Goal: Navigation & Orientation: Understand site structure

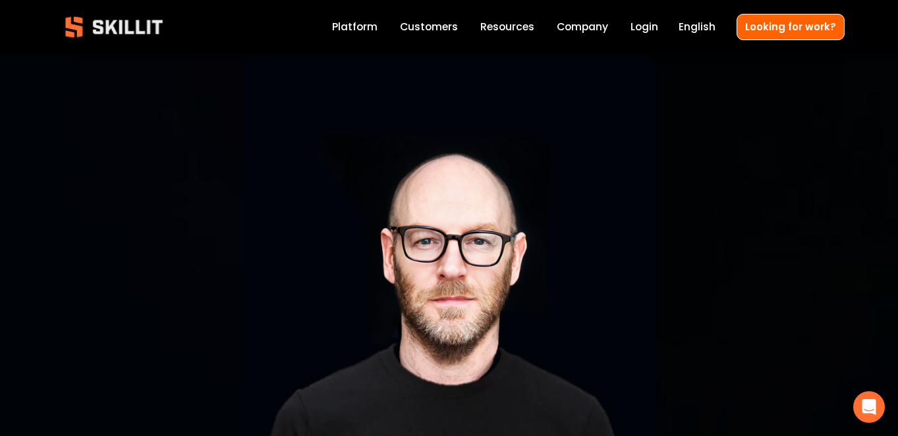
click at [367, 31] on link "Platform" at bounding box center [354, 27] width 45 height 18
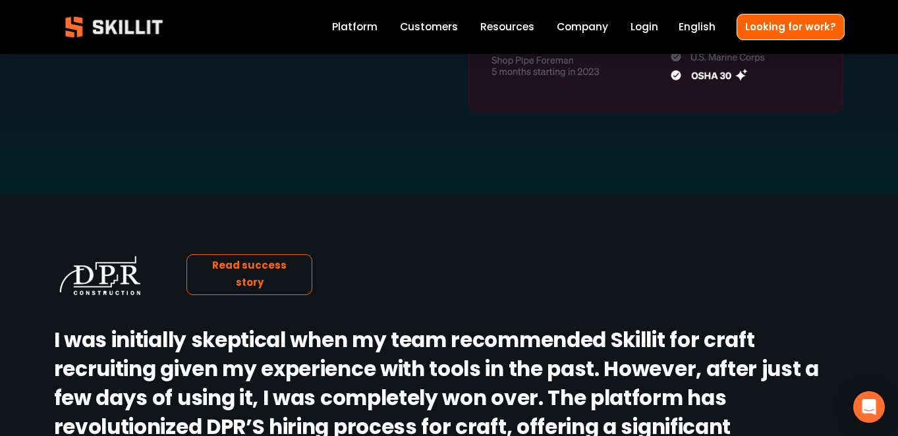
scroll to position [1362, 0]
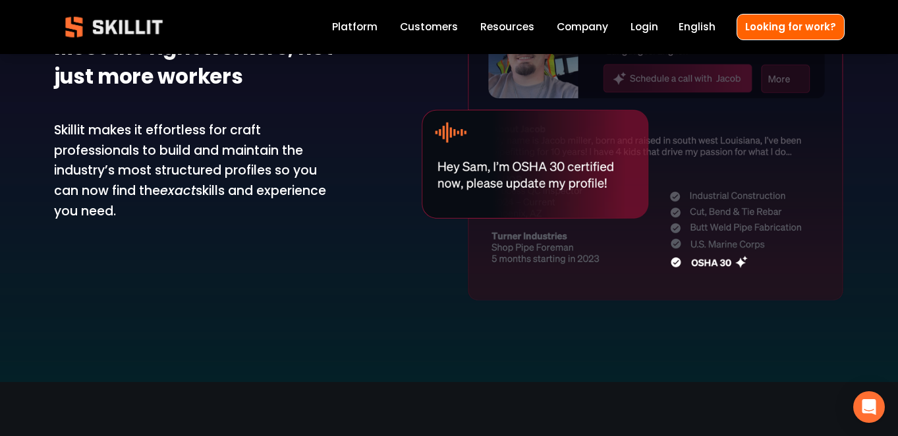
click at [449, 29] on link "Customers" at bounding box center [429, 27] width 58 height 18
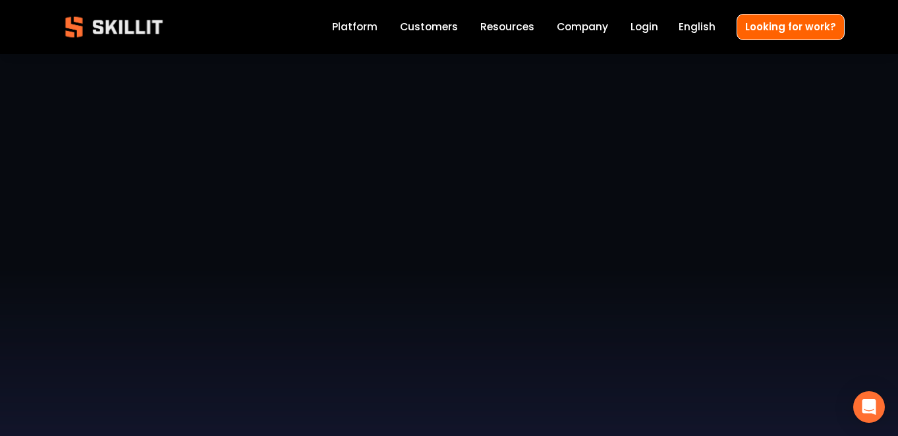
scroll to position [164, 0]
click at [438, 31] on link "Customers" at bounding box center [429, 27] width 58 height 18
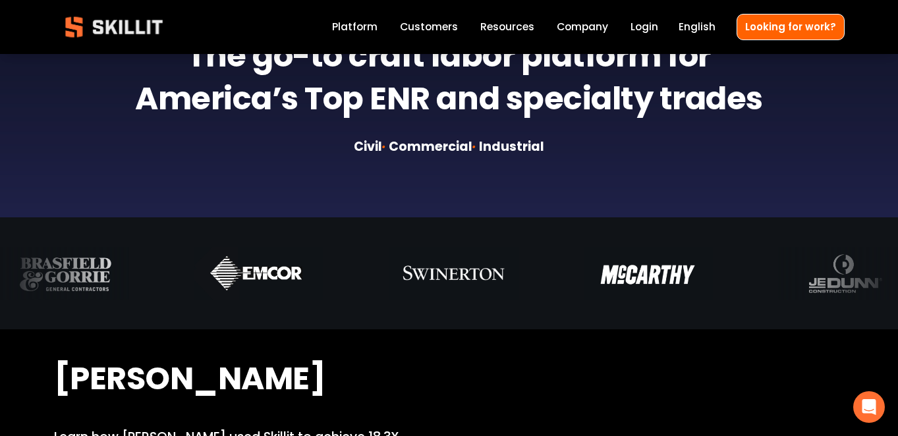
scroll to position [705, 0]
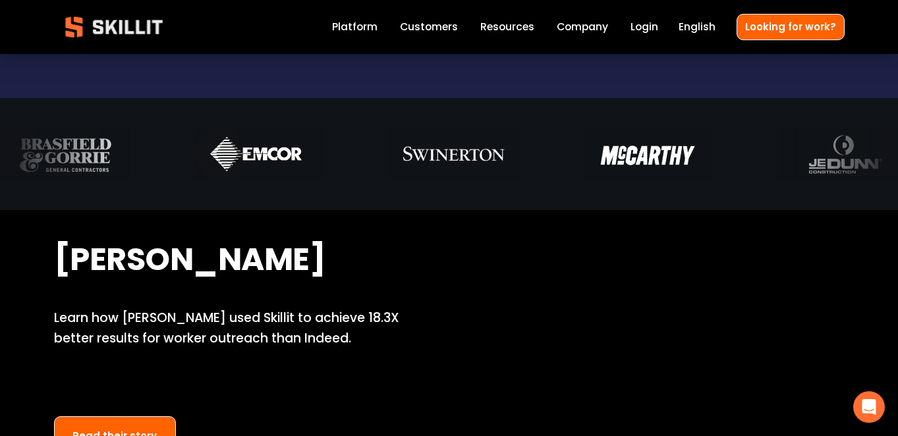
click at [583, 31] on link "Company" at bounding box center [582, 27] width 51 height 18
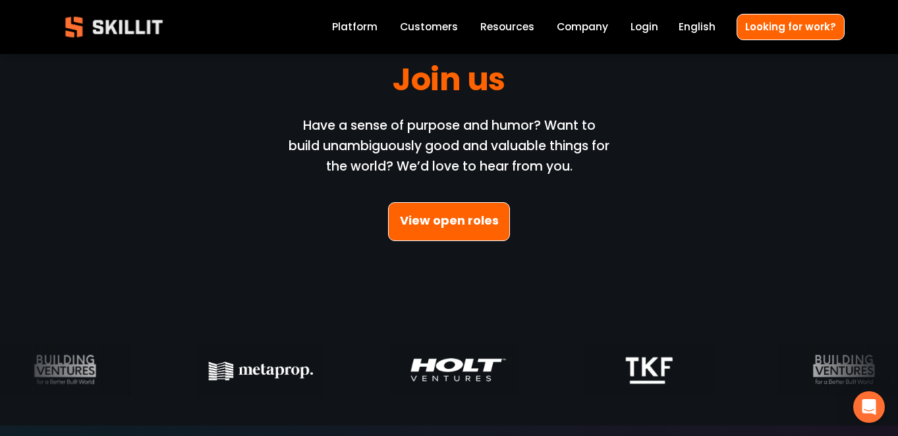
scroll to position [3737, 0]
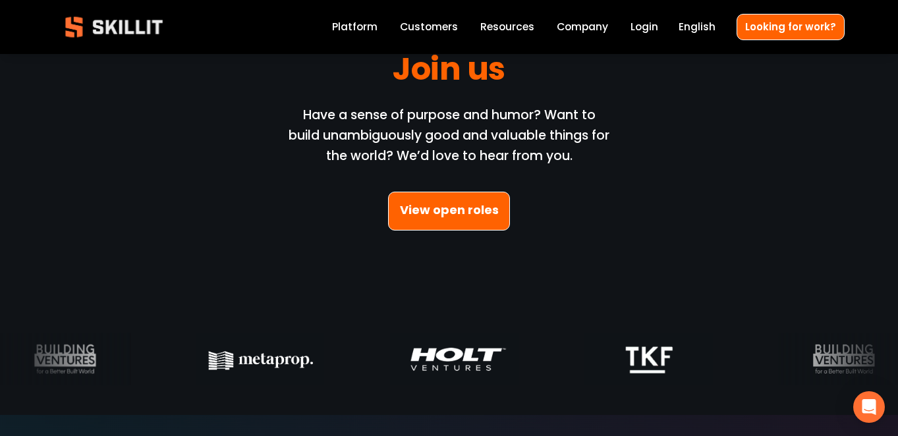
click at [446, 208] on link "View open roles" at bounding box center [449, 211] width 123 height 39
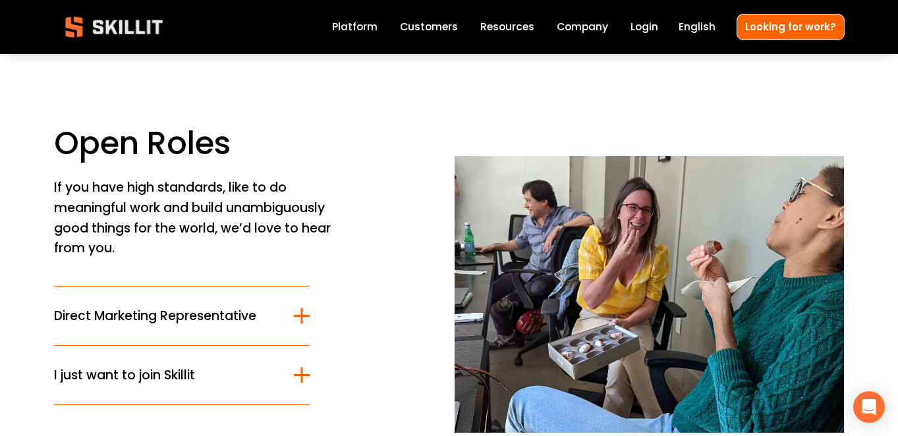
click at [706, 30] on span "English" at bounding box center [697, 26] width 37 height 15
click at [587, 34] on link "Company" at bounding box center [582, 27] width 51 height 18
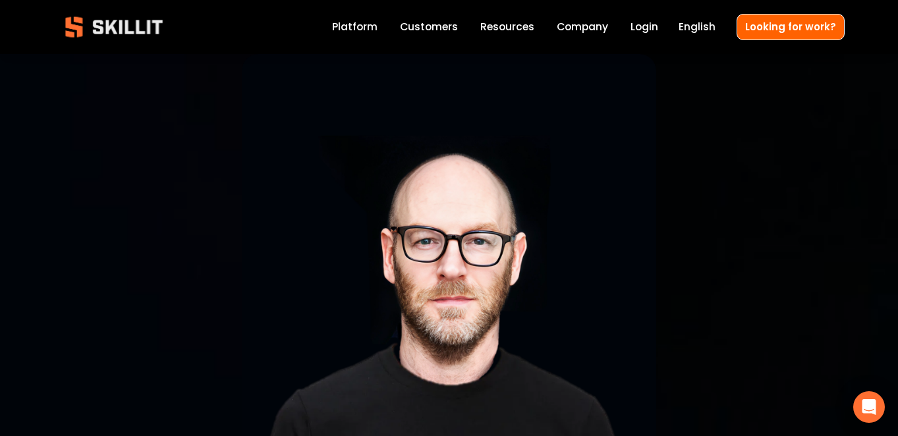
click at [511, 28] on span "Resources" at bounding box center [508, 26] width 54 height 15
click at [0, 0] on span "Blog" at bounding box center [0, 0] width 0 height 0
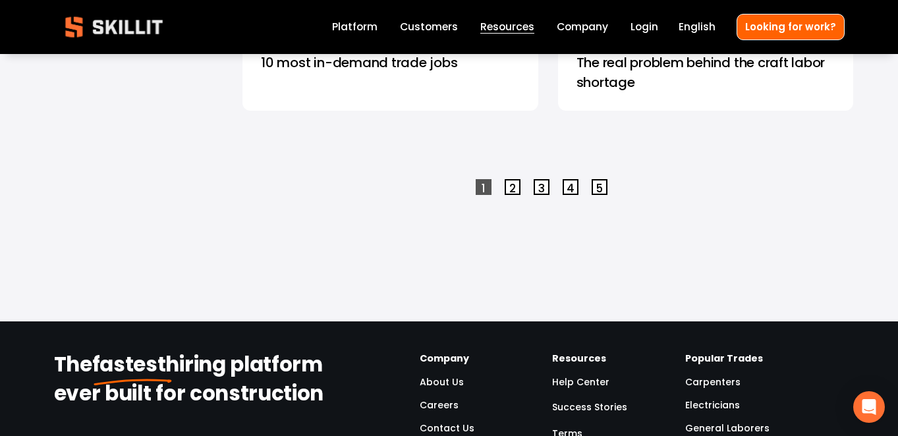
scroll to position [3033, 0]
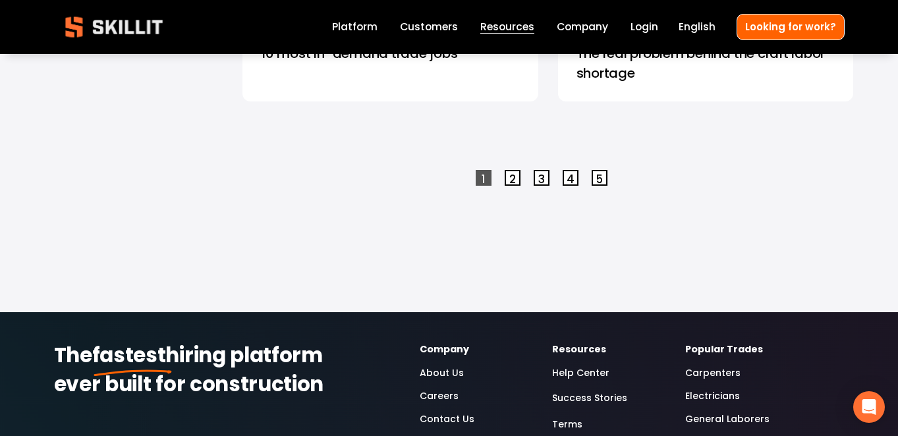
click at [513, 170] on link "2" at bounding box center [513, 178] width 16 height 16
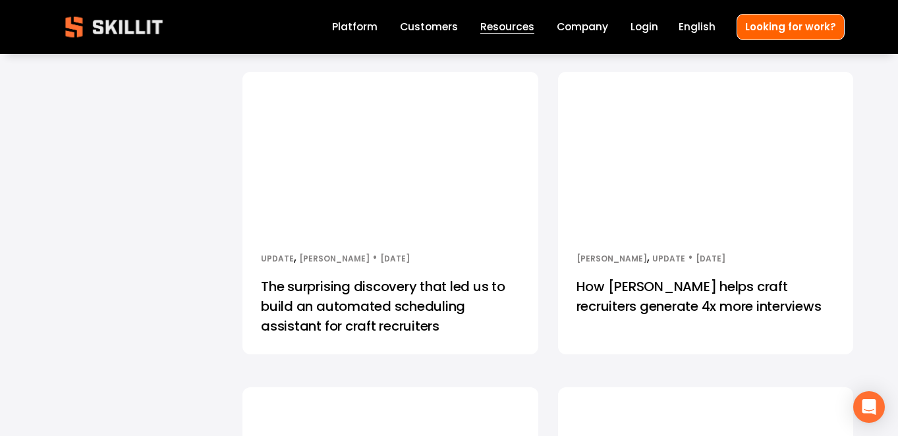
scroll to position [2047, 0]
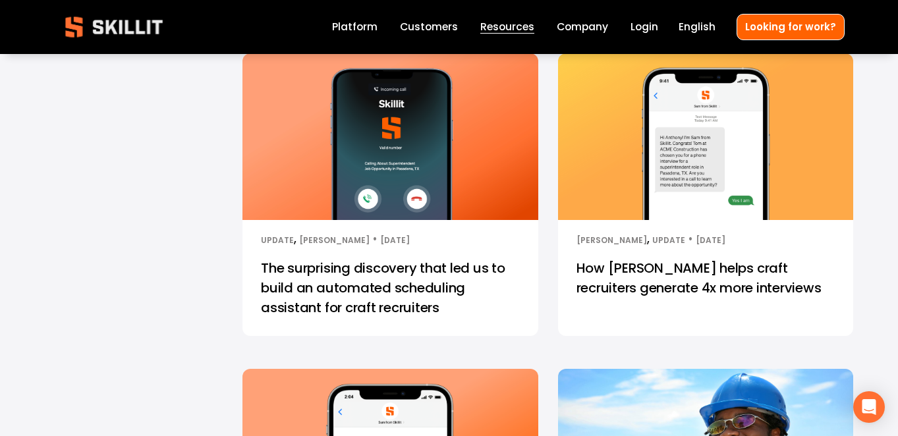
click at [0, 0] on link "Help Center" at bounding box center [0, 0] width 0 height 0
click at [584, 29] on link "Company" at bounding box center [582, 27] width 51 height 18
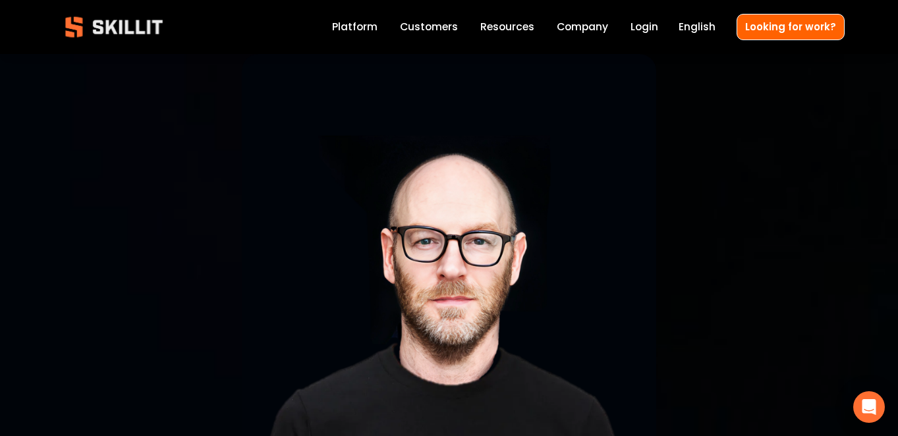
click at [648, 26] on link "Login" at bounding box center [645, 27] width 28 height 18
click at [701, 30] on span "English" at bounding box center [697, 26] width 37 height 15
click at [0, 0] on link "Español" at bounding box center [0, 0] width 0 height 0
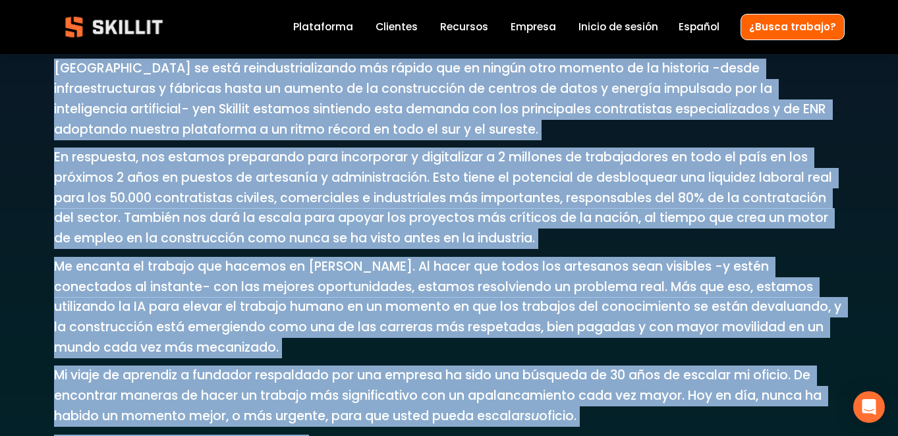
scroll to position [2505, 0]
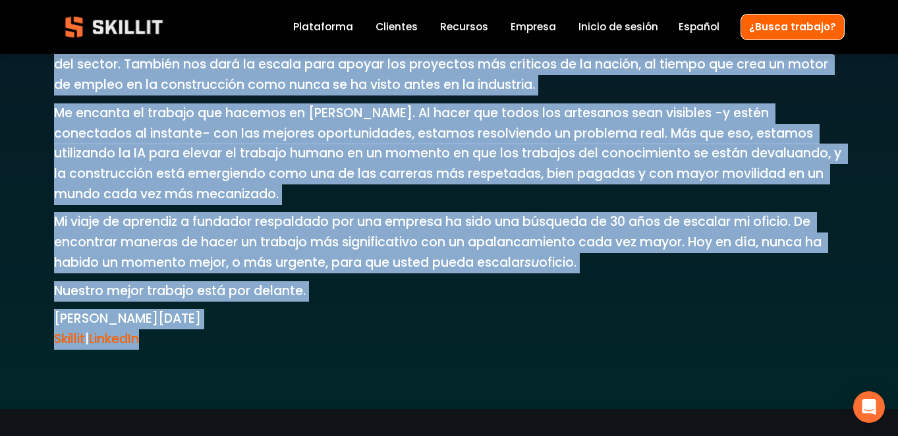
drag, startPoint x: 56, startPoint y: 199, endPoint x: 621, endPoint y: 283, distance: 571.2
copy div "Lore, ips Dolors Ametconse. Adipi Elitsed doei tempor i utlaboreet do magnaa en…"
